Goal: Check status: Check status

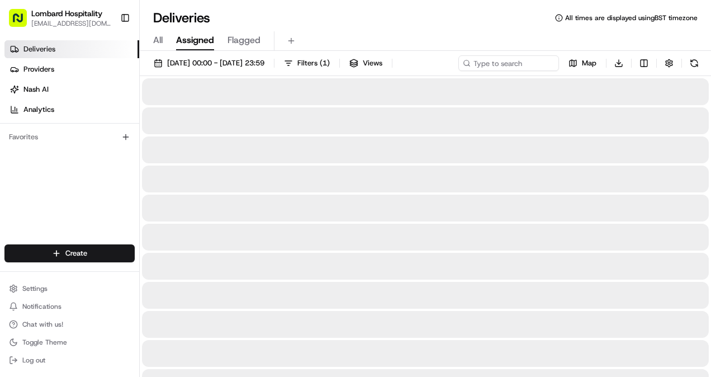
click at [200, 46] on span "Assigned" at bounding box center [195, 40] width 38 height 13
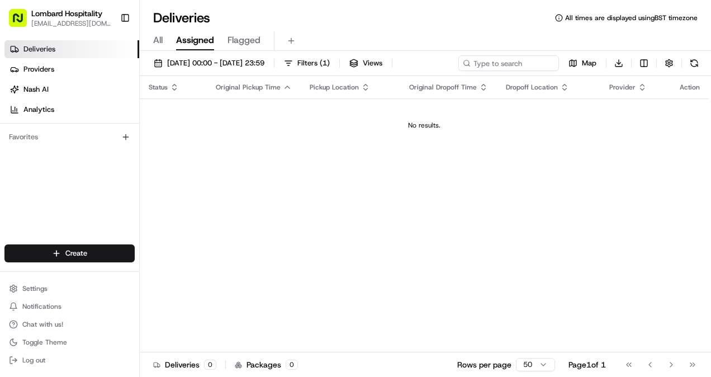
click at [153, 39] on span "All" at bounding box center [158, 40] width 10 height 13
click at [259, 66] on span "[DATE] 00:00 - [DATE] 23:59" at bounding box center [215, 63] width 97 height 10
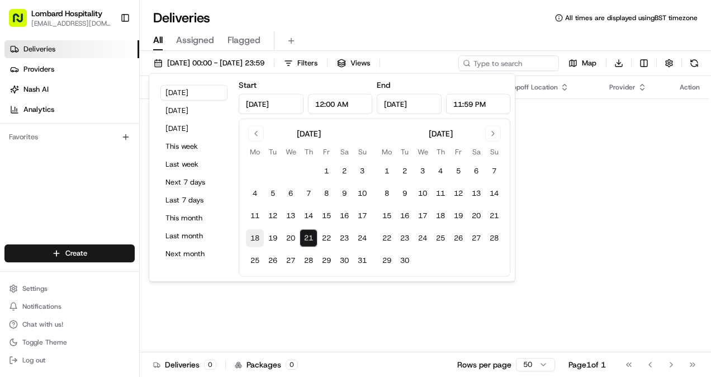
click at [249, 235] on button "18" at bounding box center [255, 238] width 18 height 18
type input "[DATE]"
click at [367, 242] on button "24" at bounding box center [362, 238] width 18 height 18
type input "[DATE]"
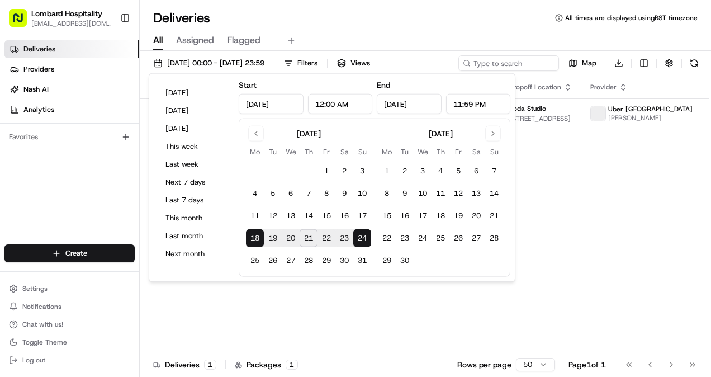
click at [271, 313] on div "Status Original Pickup Time Pickup Location Original Dropoff Time Dropoff Locat…" at bounding box center [441, 214] width 603 height 276
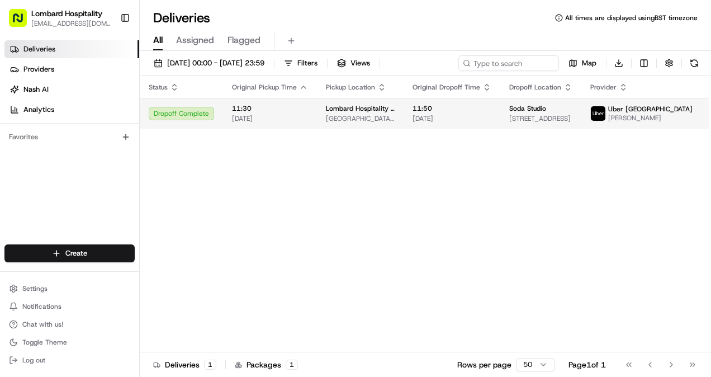
click at [217, 118] on td "Dropoff Complete" at bounding box center [181, 113] width 83 height 30
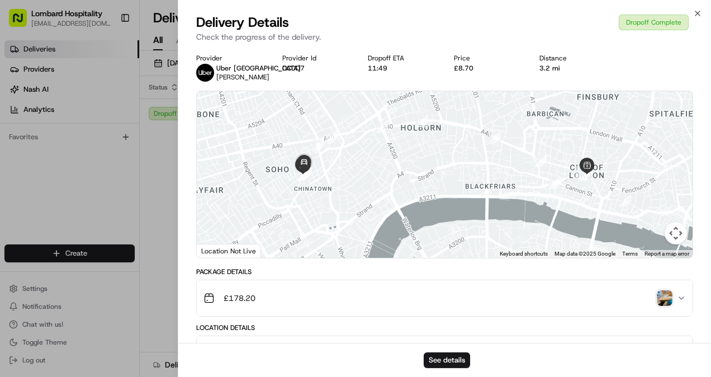
click at [669, 293] on img "button" at bounding box center [665, 298] width 16 height 16
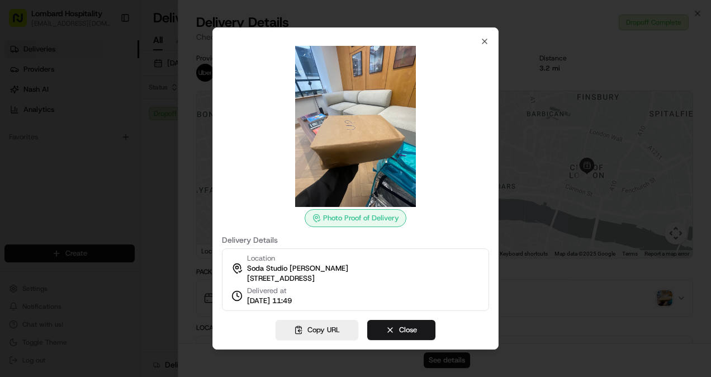
click at [545, 69] on div at bounding box center [355, 188] width 711 height 377
